Goal: Information Seeking & Learning: Compare options

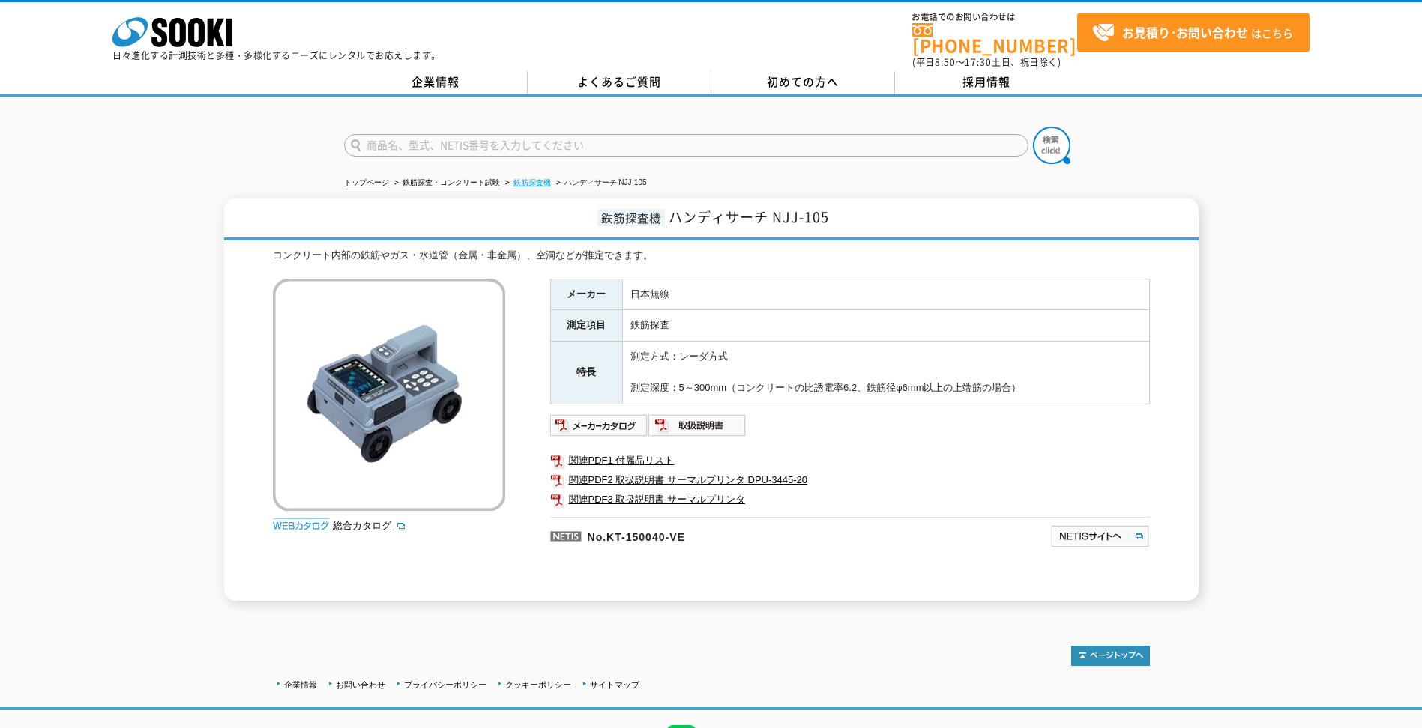
click at [541, 178] on link "鉄筋探査機" at bounding box center [531, 182] width 37 height 8
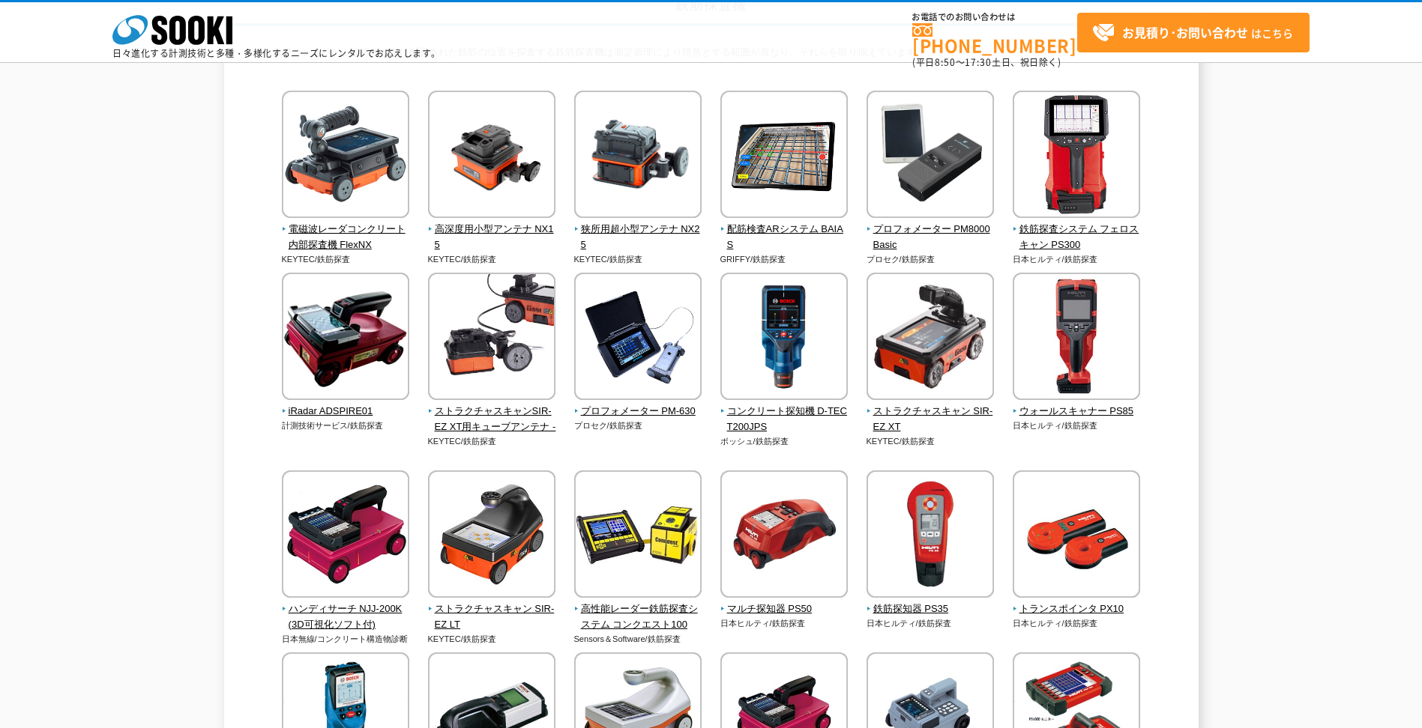
scroll to position [150, 0]
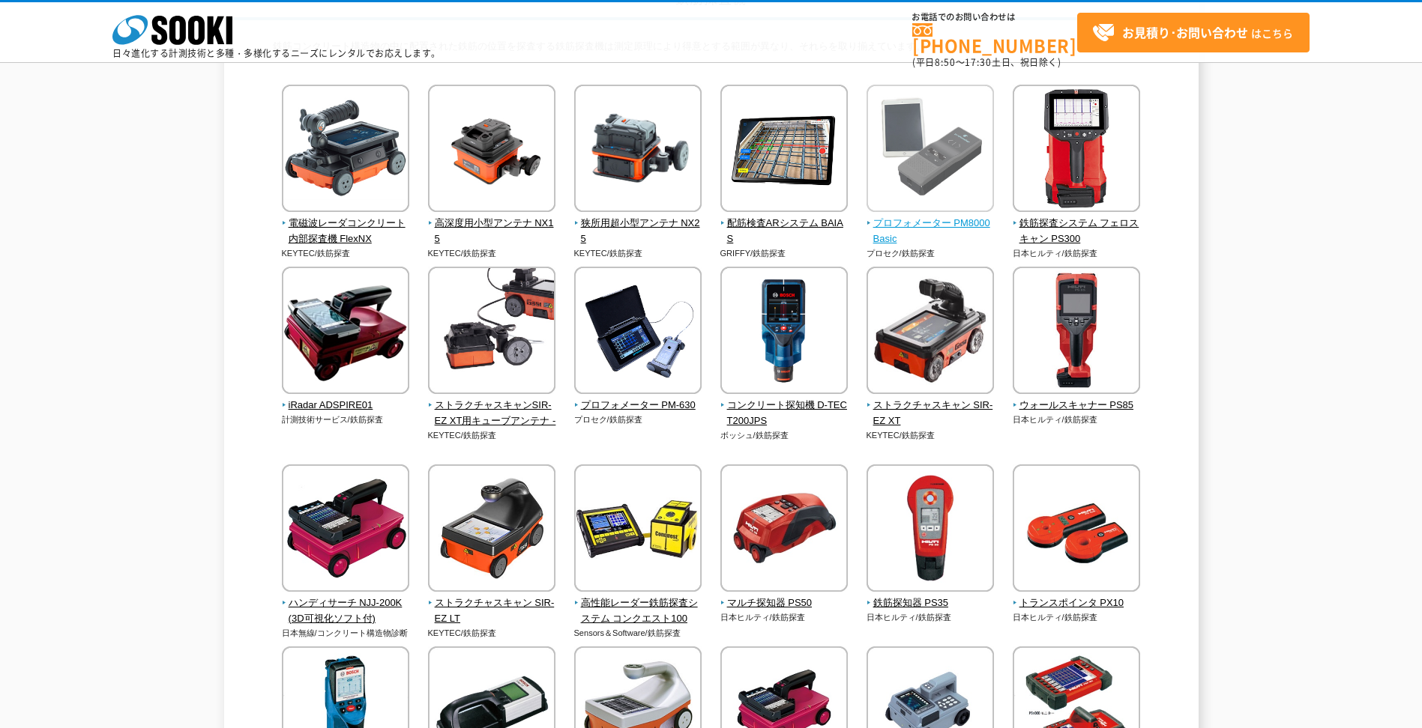
click at [963, 225] on span "プロフォメーター PM8000Basic" at bounding box center [930, 231] width 128 height 31
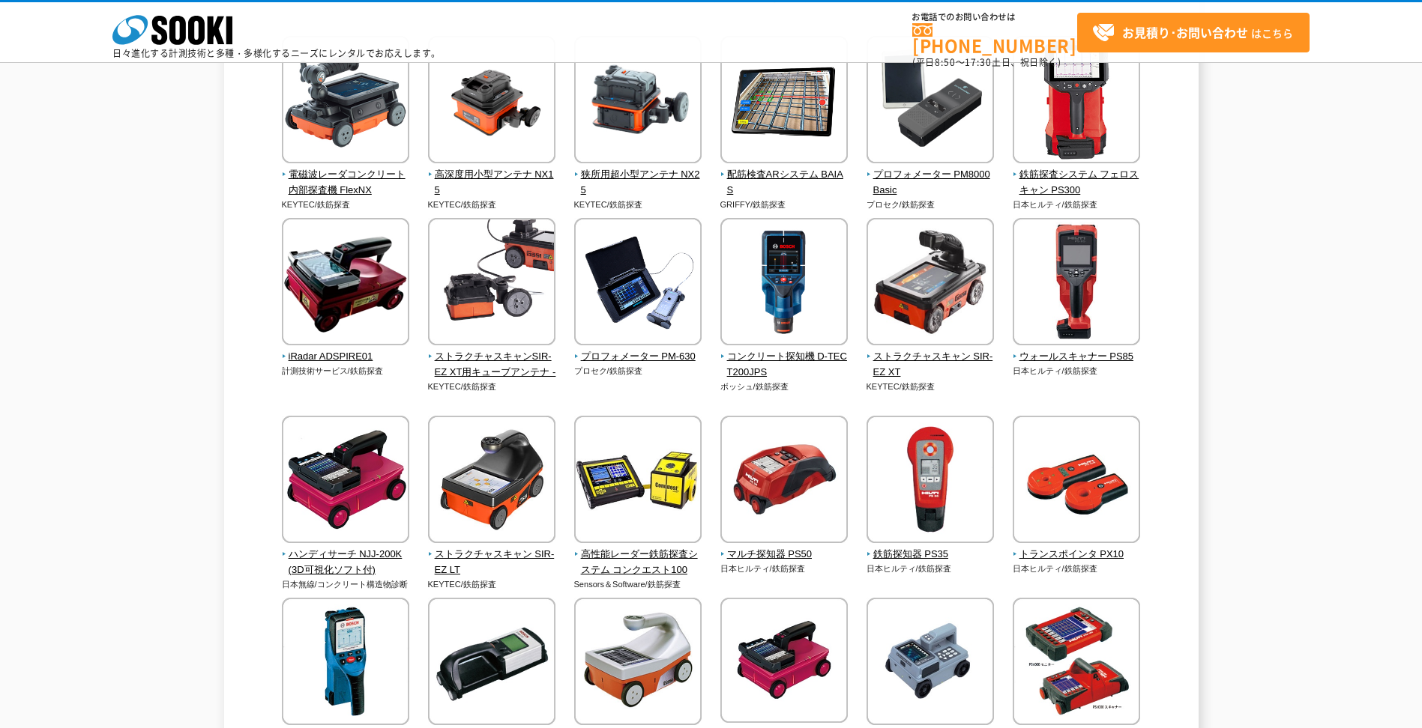
scroll to position [225, 0]
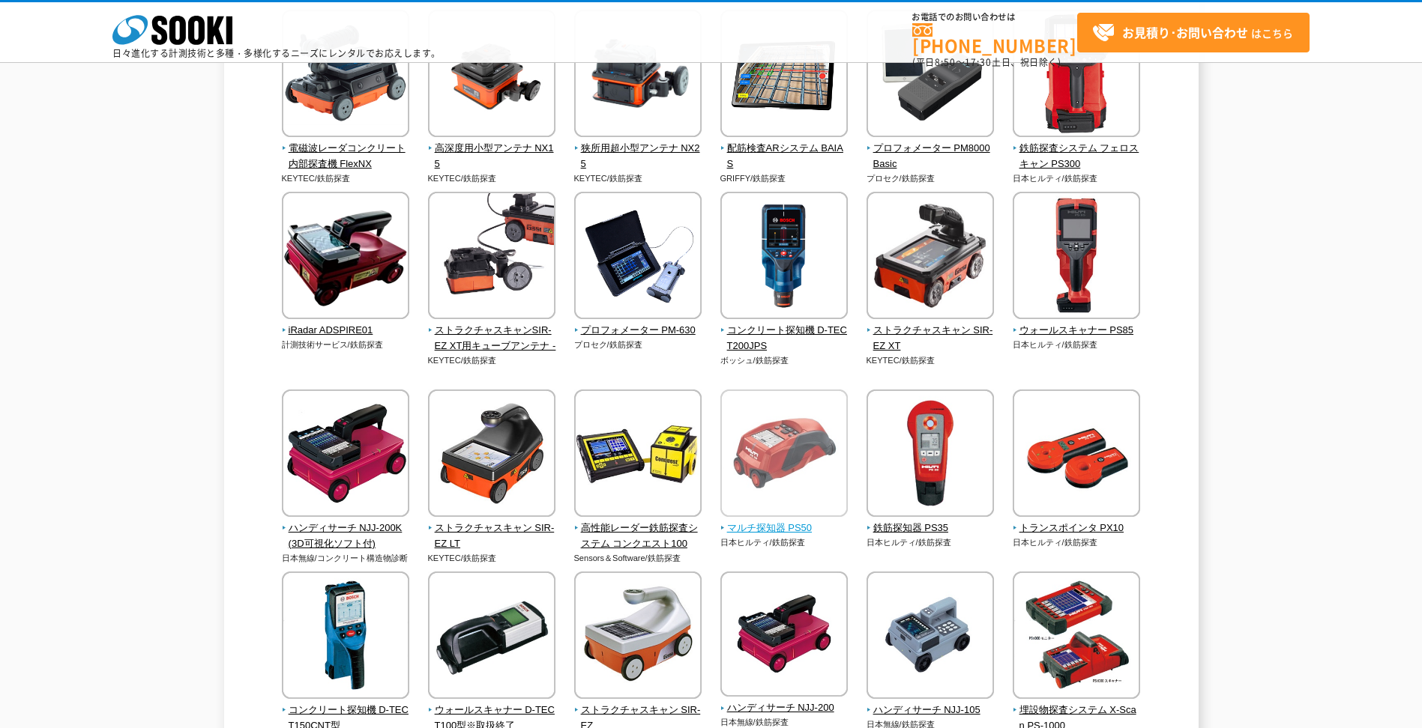
click at [803, 528] on span "マルチ探知器 PS50" at bounding box center [784, 529] width 128 height 16
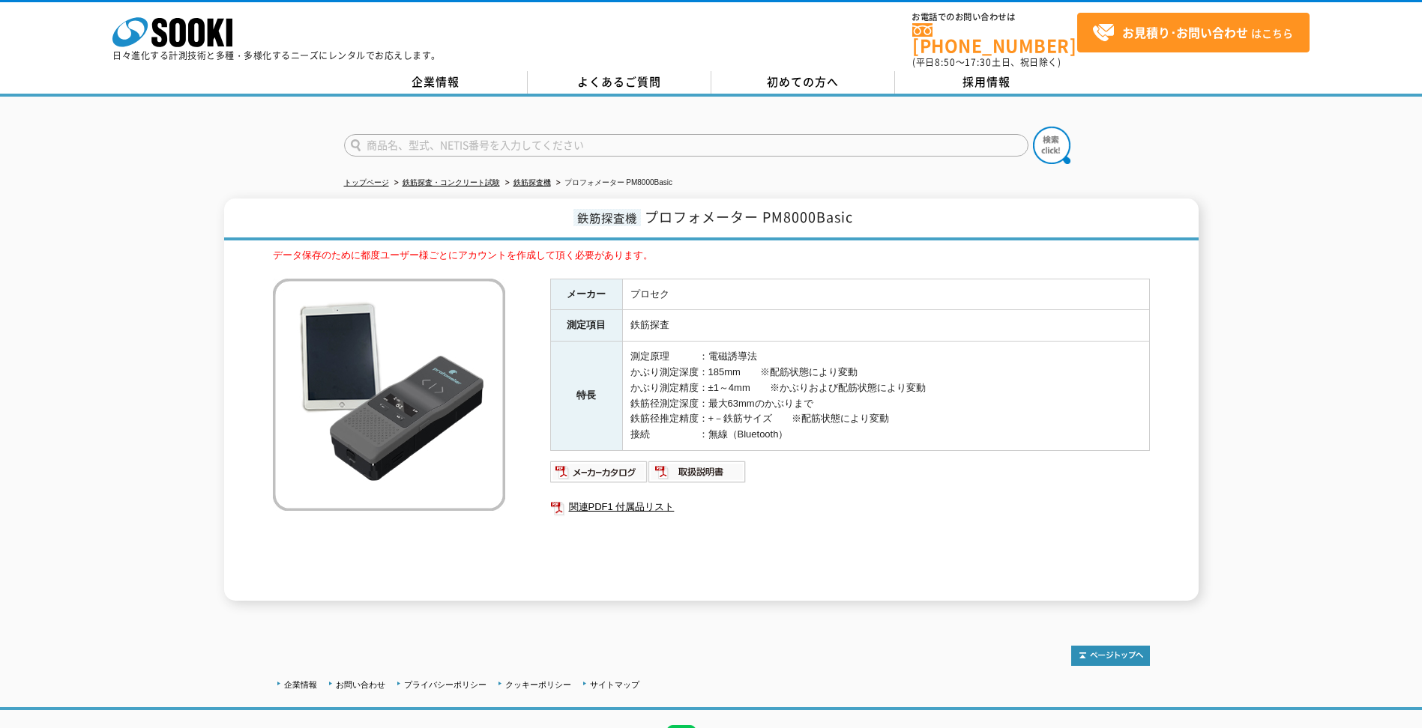
click at [390, 428] on img at bounding box center [389, 395] width 232 height 232
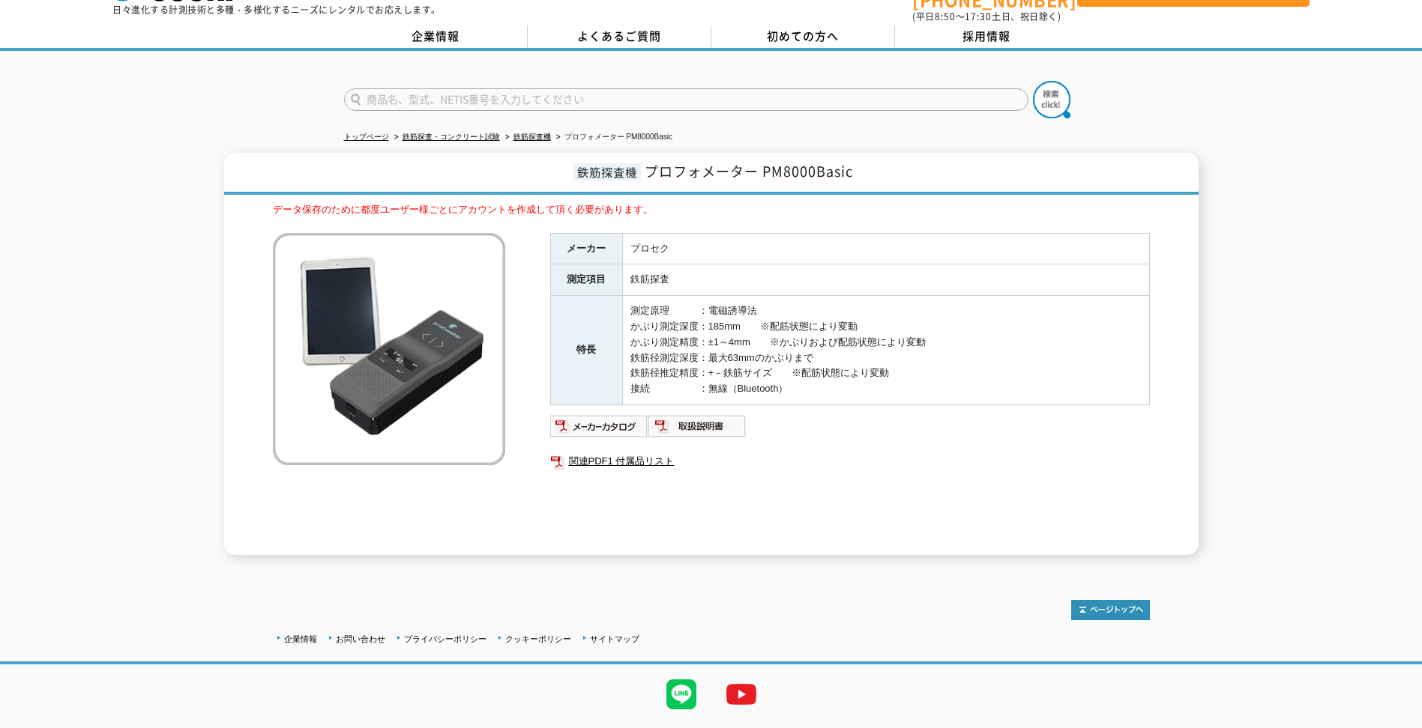
scroll to position [76, 0]
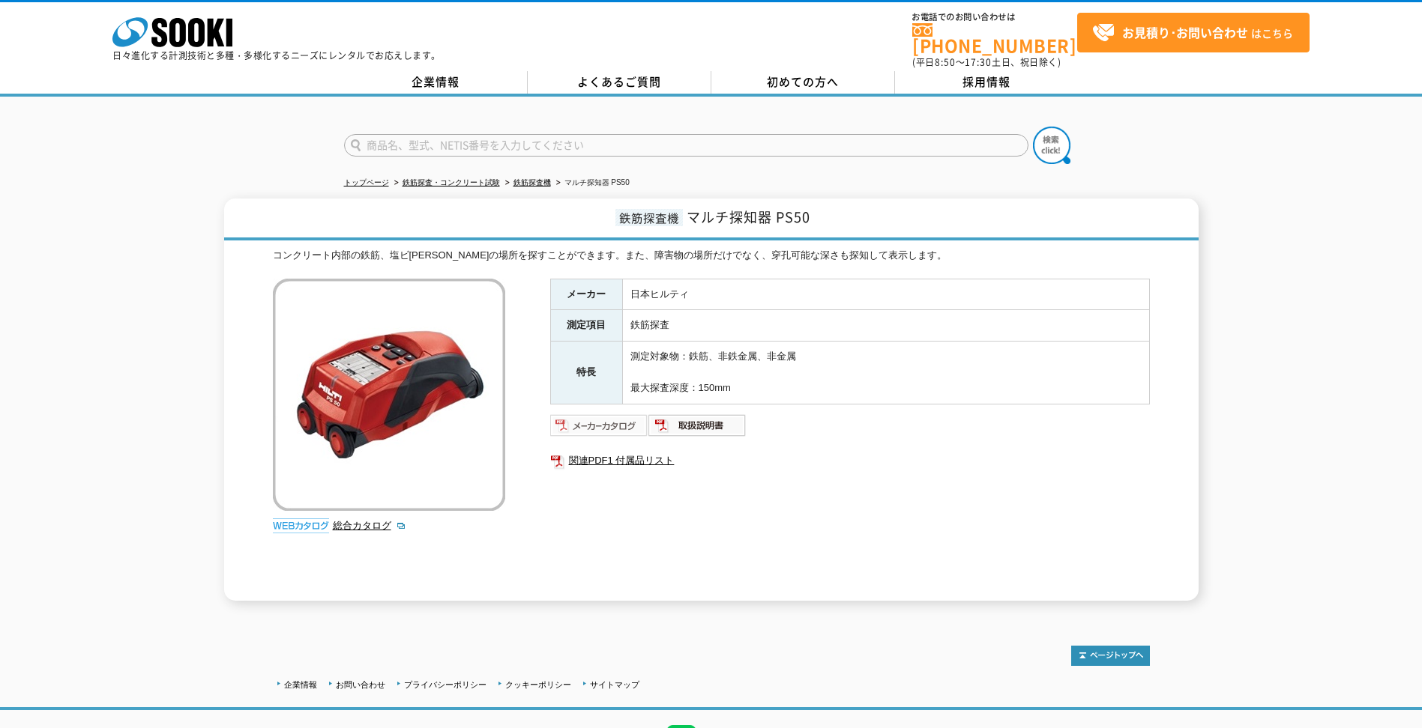
click at [615, 420] on img at bounding box center [599, 426] width 98 height 24
click at [685, 416] on img at bounding box center [697, 426] width 98 height 24
